Goal: Task Accomplishment & Management: Use online tool/utility

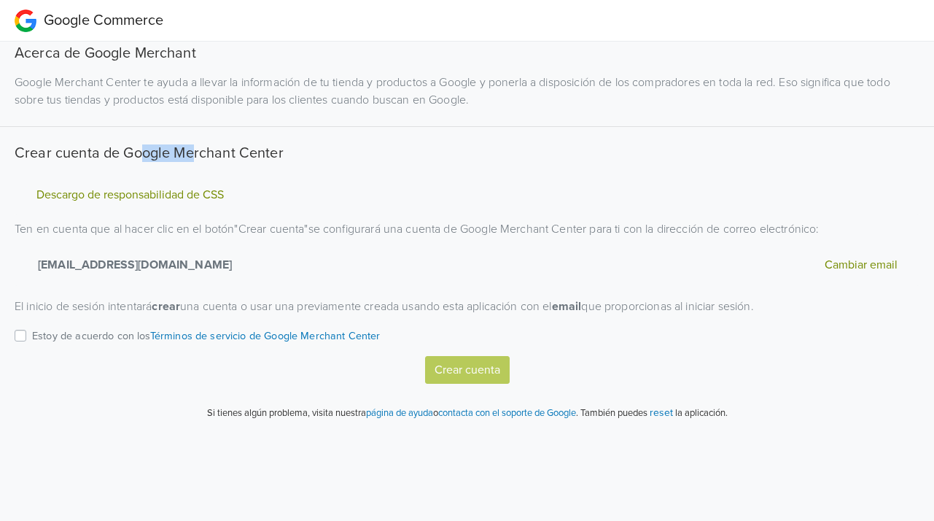
drag, startPoint x: 138, startPoint y: 155, endPoint x: 198, endPoint y: 158, distance: 59.9
click at [196, 158] on h5 "Crear cuenta de Google Merchant Center" at bounding box center [467, 153] width 905 height 18
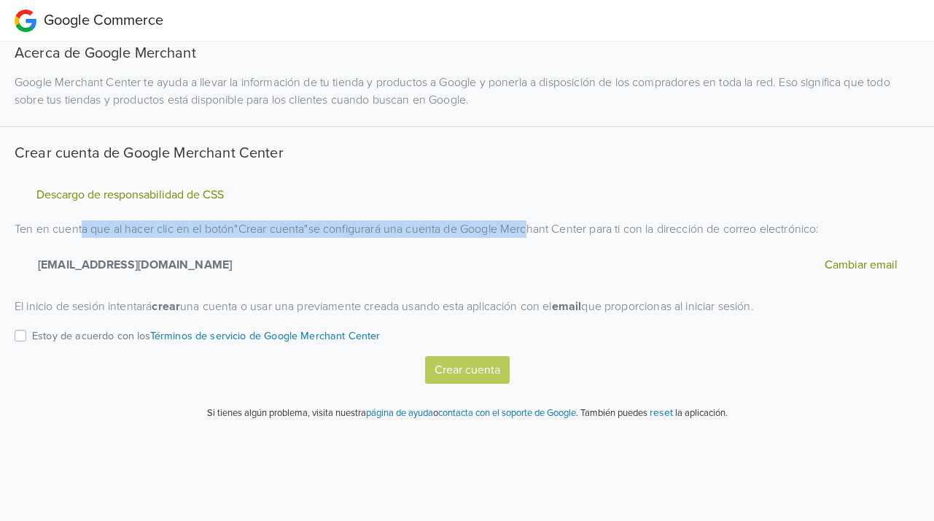
drag, startPoint x: 82, startPoint y: 230, endPoint x: 505, endPoint y: 234, distance: 422.3
click at [527, 230] on p "Ten en cuenta que al hacer clic en el botón " Crear cuenta " se configurará una…" at bounding box center [467, 253] width 905 height 66
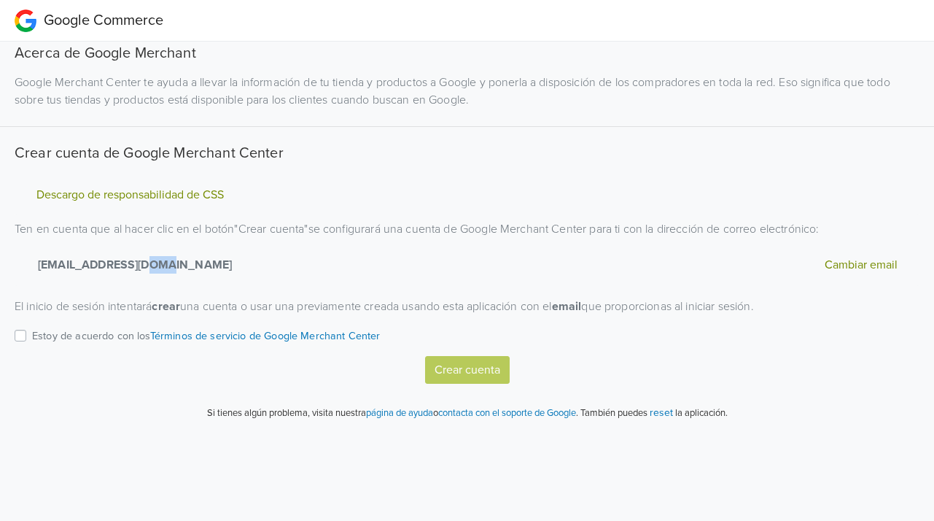
drag, startPoint x: 140, startPoint y: 266, endPoint x: 195, endPoint y: 266, distance: 55.4
click at [165, 266] on strong "ventasmilart@gmail.com" at bounding box center [132, 265] width 200 height 18
drag, startPoint x: 137, startPoint y: 311, endPoint x: 170, endPoint y: 312, distance: 32.8
click at [170, 312] on p "El inicio de sesión intentará crear una cuenta o usar una previamente creada us…" at bounding box center [467, 307] width 905 height 18
click at [58, 307] on p "El inicio de sesión intentará crear una cuenta o usar una previamente creada us…" at bounding box center [467, 307] width 905 height 18
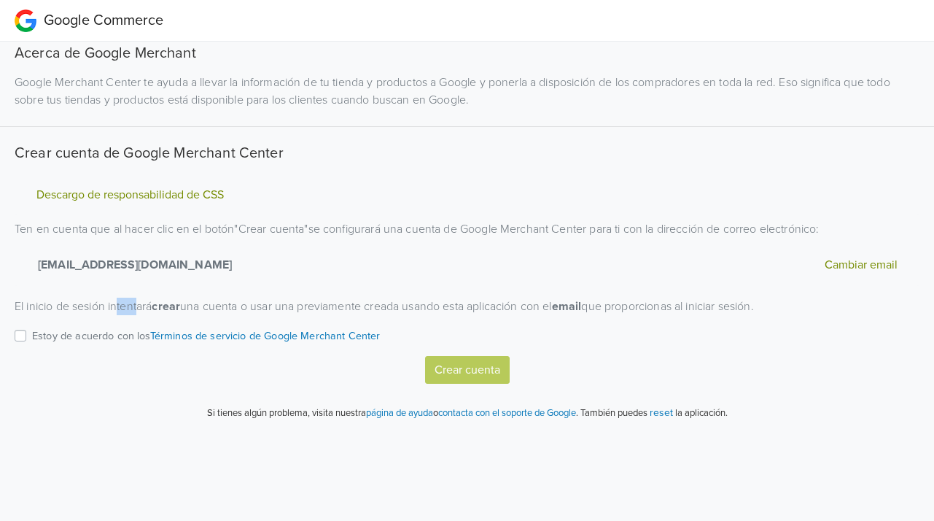
drag, startPoint x: 121, startPoint y: 307, endPoint x: 155, endPoint y: 306, distance: 34.3
click at [150, 306] on p "El inicio de sesión intentará crear una cuenta o usar una previamente creada us…" at bounding box center [467, 307] width 905 height 18
drag, startPoint x: 193, startPoint y: 307, endPoint x: 276, endPoint y: 308, distance: 83.2
click at [268, 308] on p "El inicio de sesión intentará crear una cuenta o usar una previamente creada us…" at bounding box center [467, 307] width 905 height 18
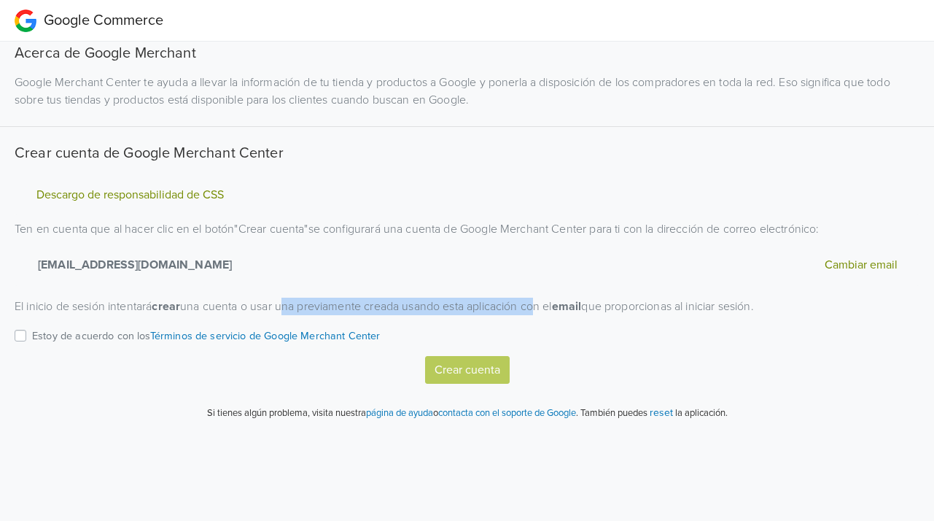
drag, startPoint x: 292, startPoint y: 309, endPoint x: 546, endPoint y: 304, distance: 253.9
click at [546, 304] on p "El inicio de sesión intentará crear una cuenta o usar una previamente creada us…" at bounding box center [467, 307] width 905 height 18
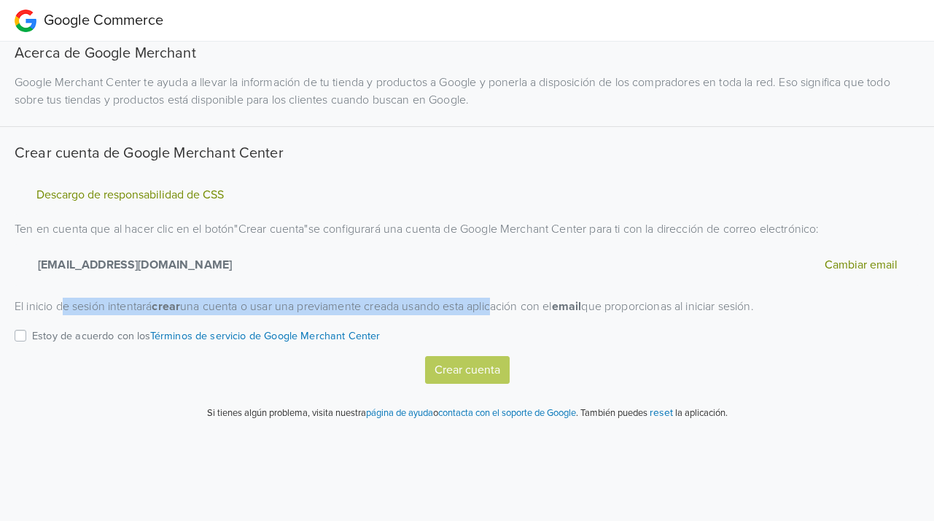
drag, startPoint x: 79, startPoint y: 303, endPoint x: 504, endPoint y: 305, distance: 425.2
click at [504, 305] on p "El inicio de sesión intentará crear una cuenta o usar una previamente creada us…" at bounding box center [467, 307] width 905 height 18
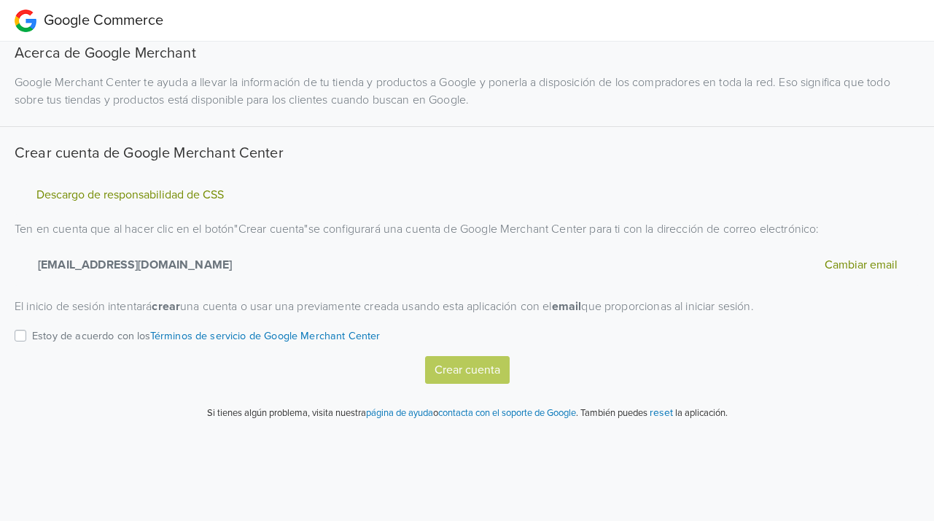
click at [32, 338] on label "Estoy de acuerdo con los Términos de servicio de Google Merchant Center" at bounding box center [206, 341] width 349 height 28
click at [0, 0] on input "Estoy de acuerdo con los Términos de servicio de Google Merchant Center" at bounding box center [0, 0] width 0 height 0
click at [476, 365] on button "Crear cuenta" at bounding box center [467, 370] width 85 height 28
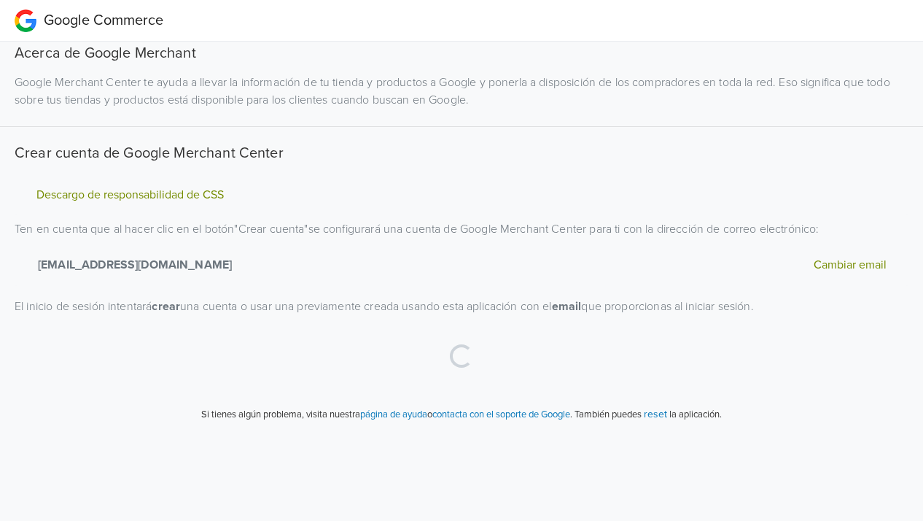
select select "cl"
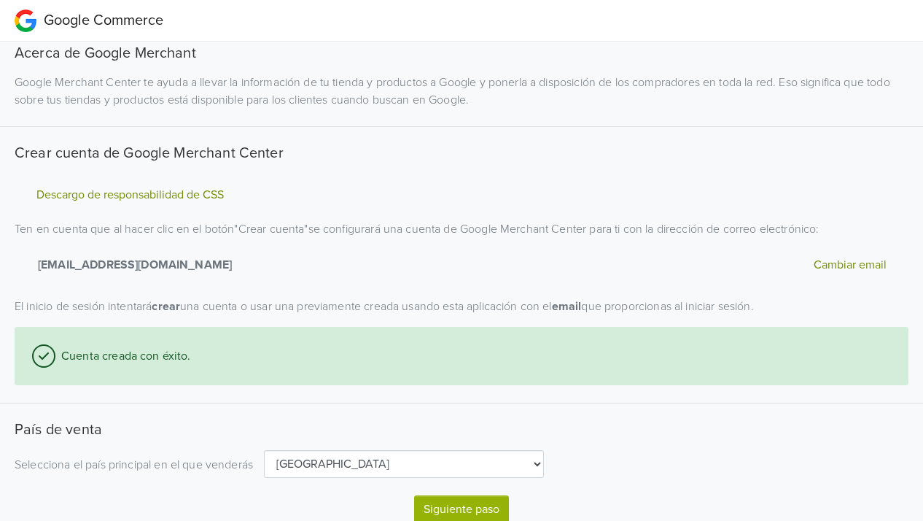
scroll to position [50, 0]
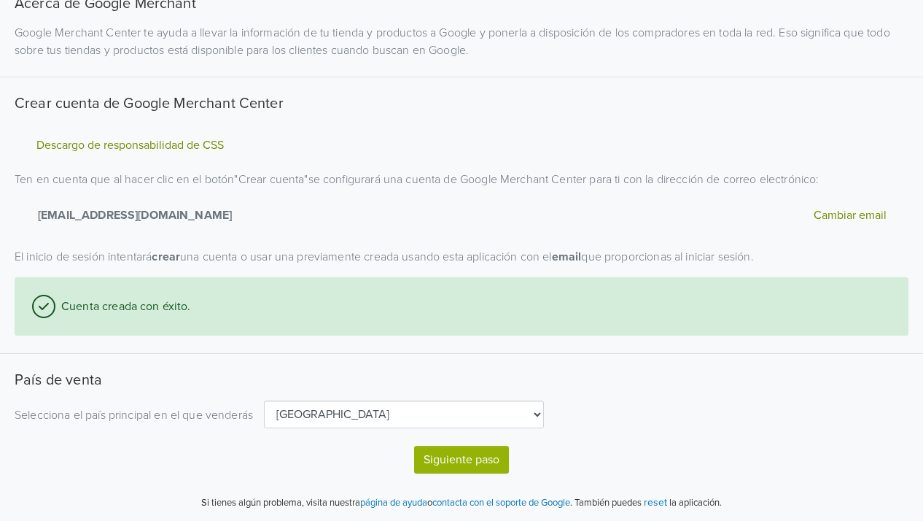
click at [462, 460] on button "Siguiente paso" at bounding box center [461, 460] width 95 height 28
select select "cl"
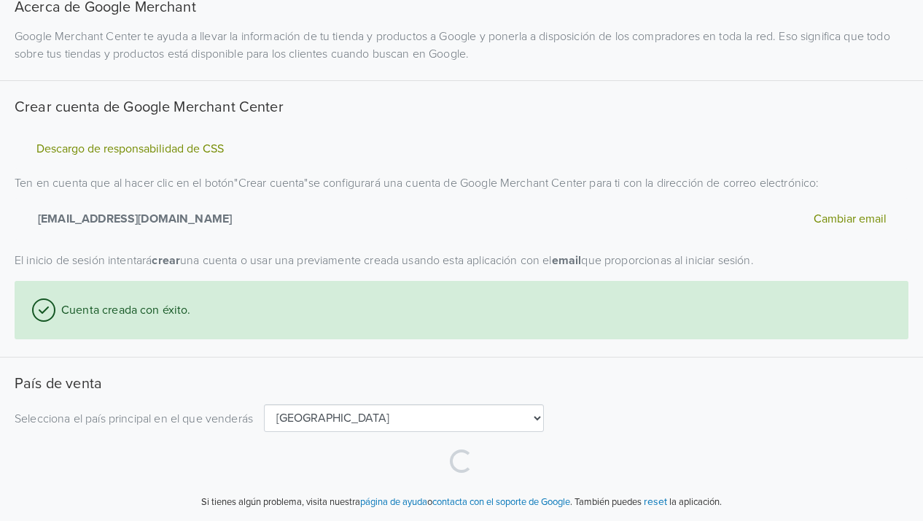
scroll to position [44, 0]
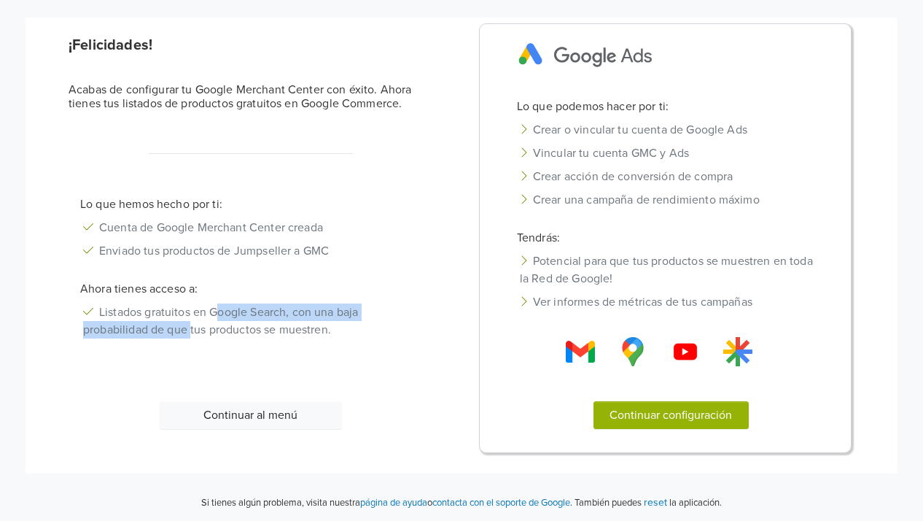
drag, startPoint x: 192, startPoint y: 321, endPoint x: 218, endPoint y: 317, distance: 26.6
click at [218, 317] on li "Listados gratuitos en Google Search, con una baja probabilidad de que tus produ…" at bounding box center [251, 321] width 365 height 41
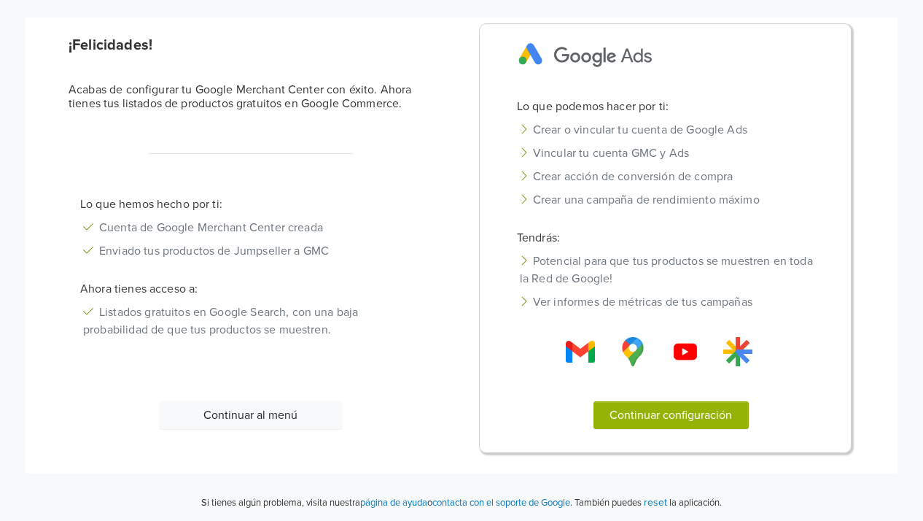
click at [269, 331] on li "Listados gratuitos en Google Search, con una baja probabilidad de que tus produ…" at bounding box center [251, 321] width 365 height 41
click at [656, 412] on button "Continuar configuración" at bounding box center [671, 415] width 155 height 28
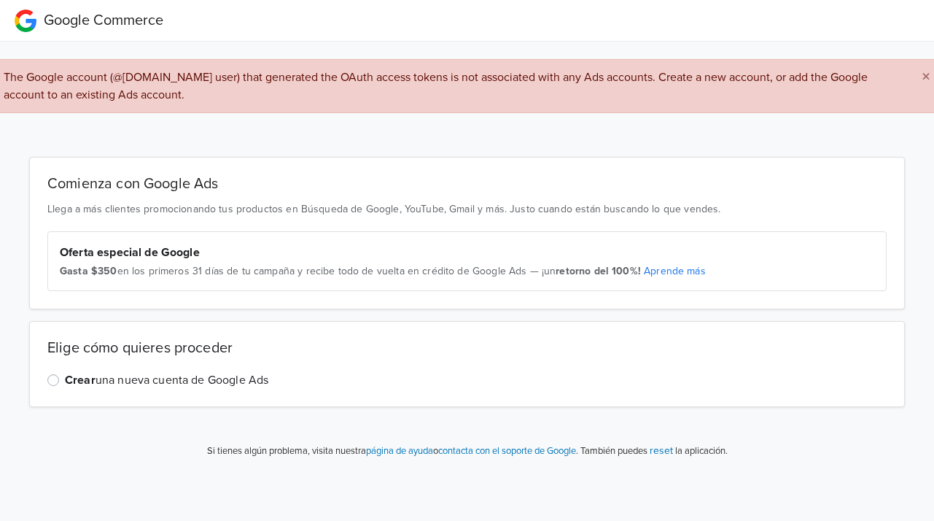
click at [929, 73] on span "×" at bounding box center [926, 76] width 9 height 21
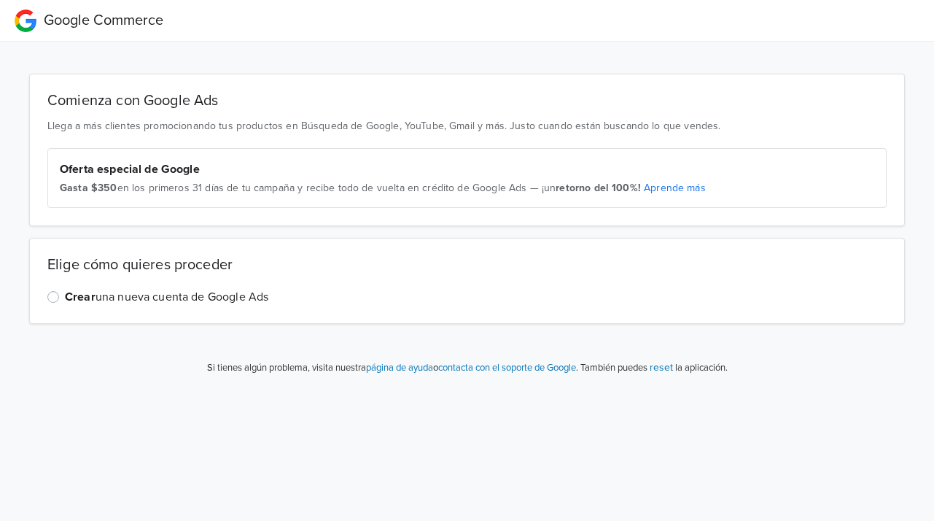
click at [65, 294] on label "Crear una nueva cuenta de Google Ads" at bounding box center [166, 297] width 203 height 18
click at [0, 0] on input "Crear una nueva cuenta de Google Ads" at bounding box center [0, 0] width 0 height 0
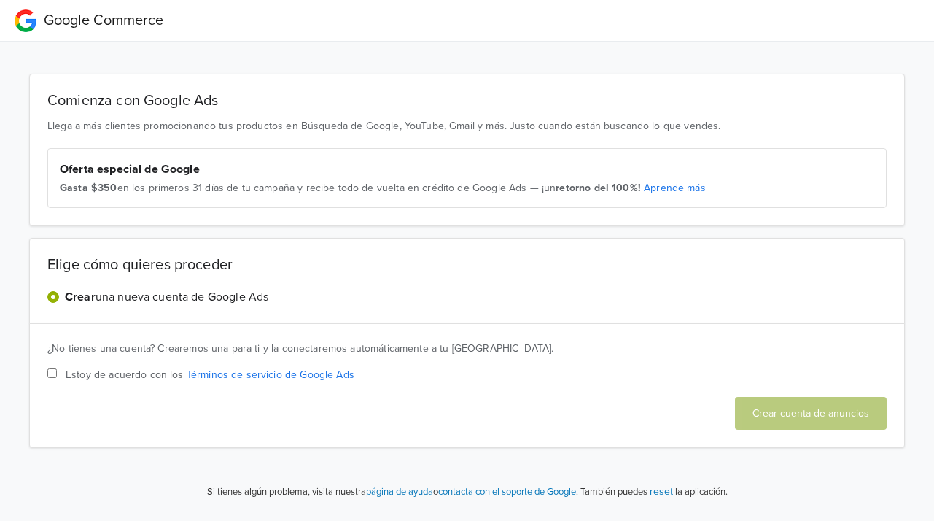
click at [54, 372] on input "Estoy de acuerdo con los Términos de servicio de Google Ads" at bounding box center [51, 372] width 9 height 9
checkbox input "true"
click at [839, 412] on button "Crear cuenta de anuncios" at bounding box center [811, 413] width 152 height 33
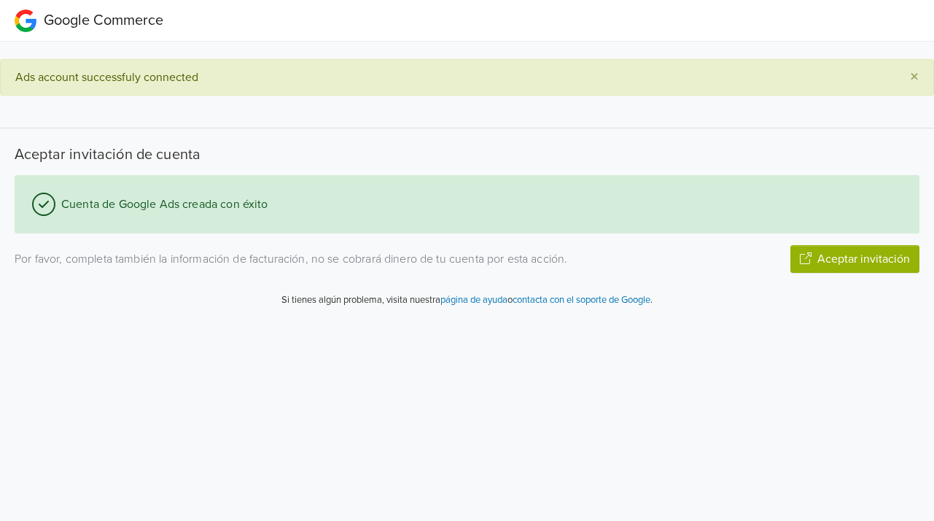
click at [843, 260] on button "Aceptar invitación" at bounding box center [855, 259] width 129 height 28
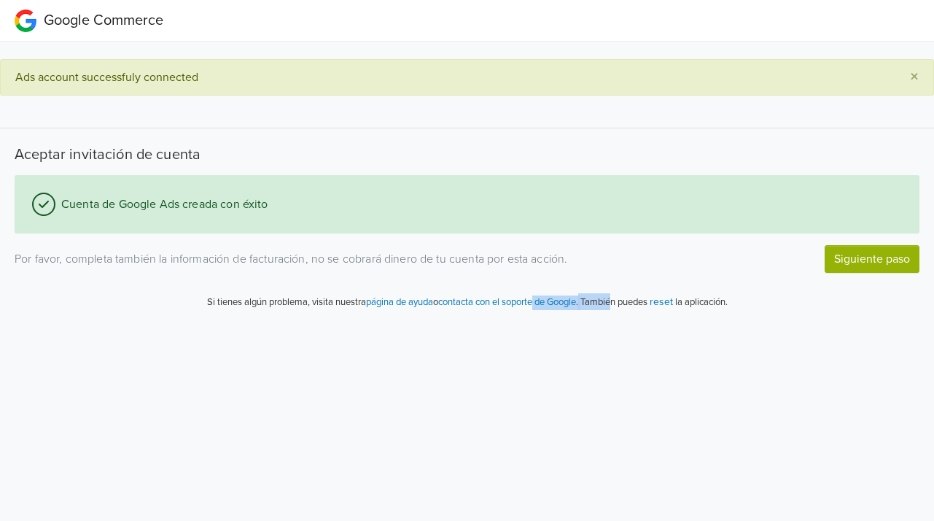
drag, startPoint x: 548, startPoint y: 525, endPoint x: 654, endPoint y: 503, distance: 108.0
click at [621, 322] on html "Google Commerce × Ads account successfuly connected Aceptar invitación de cuent…" at bounding box center [467, 161] width 934 height 322
drag, startPoint x: 785, startPoint y: 520, endPoint x: 831, endPoint y: 527, distance: 46.5
click at [871, 322] on html "Google Commerce × Ads account successfuly connected Aceptar invitación de cuent…" at bounding box center [467, 161] width 934 height 322
click at [917, 80] on span "×" at bounding box center [914, 76] width 9 height 21
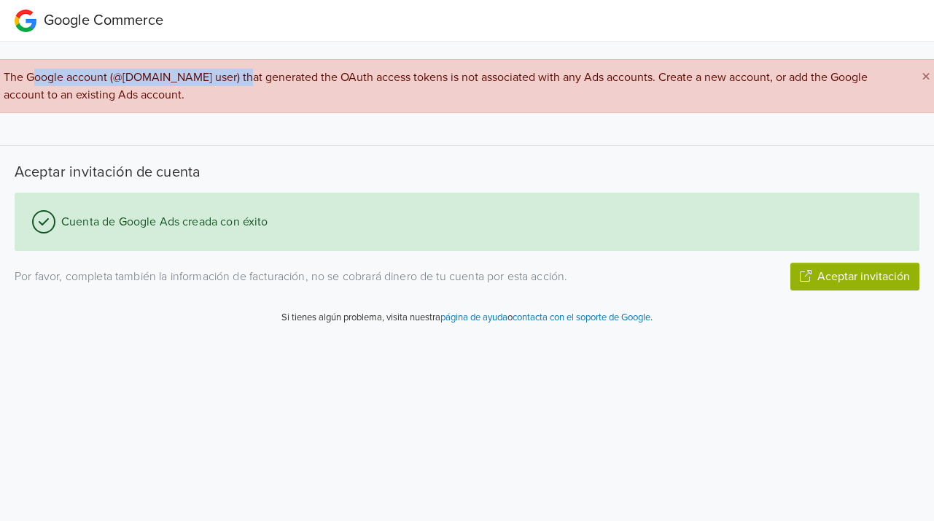
drag, startPoint x: 32, startPoint y: 75, endPoint x: 376, endPoint y: 72, distance: 344.3
click at [235, 74] on span "The Google account (@[DOMAIN_NAME] user) that generated the OAuth access tokens…" at bounding box center [436, 86] width 864 height 32
drag, startPoint x: 282, startPoint y: 149, endPoint x: 190, endPoint y: 143, distance: 92.1
click at [277, 144] on div "Aceptar invitación de cuenta Cuenta de Google Ads creada con éxito Por favor, c…" at bounding box center [467, 209] width 934 height 168
